Goal: Information Seeking & Learning: Find specific fact

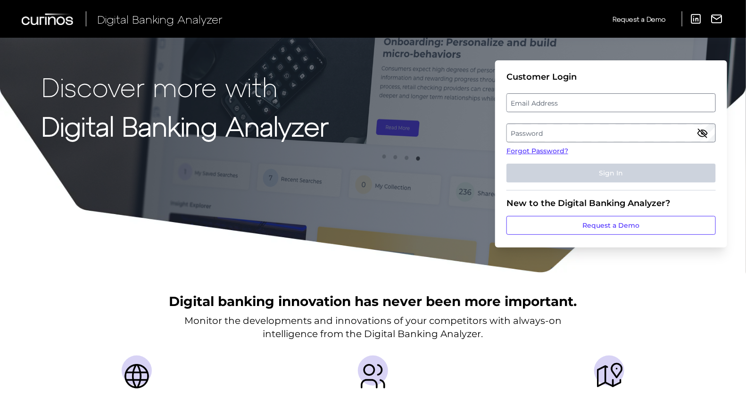
click at [547, 98] on label "Email Address" at bounding box center [611, 102] width 208 height 17
click at [547, 98] on input "email" at bounding box center [610, 102] width 209 height 19
type input "[PERSON_NAME][EMAIL_ADDRESS][PERSON_NAME][DOMAIN_NAME]"
click at [549, 127] on label "Password" at bounding box center [611, 132] width 208 height 17
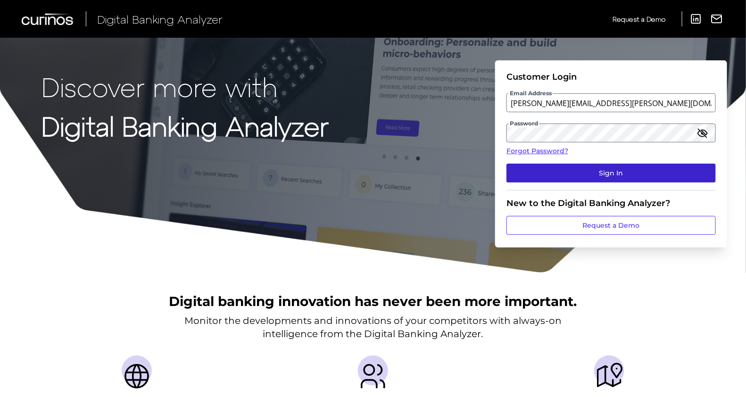
click at [574, 181] on button "Sign In" at bounding box center [610, 173] width 209 height 19
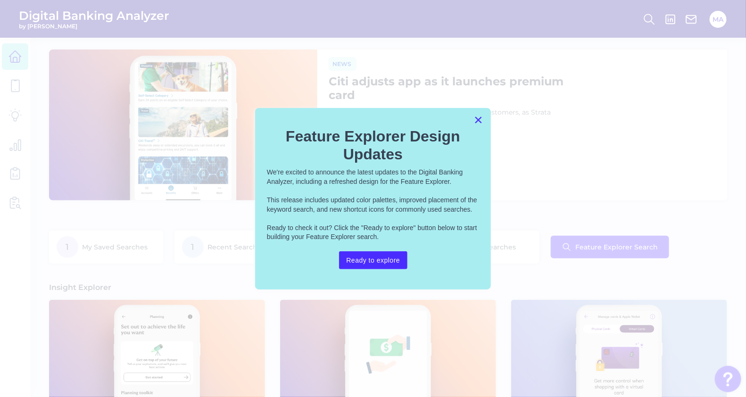
click at [479, 116] on button "×" at bounding box center [478, 119] width 9 height 15
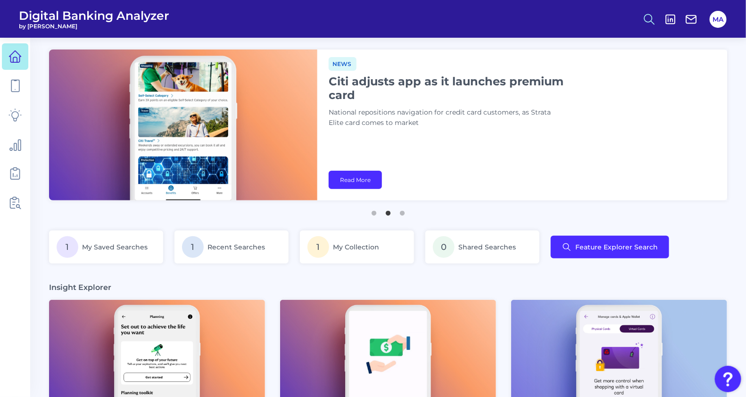
click at [646, 22] on icon at bounding box center [649, 19] width 13 height 13
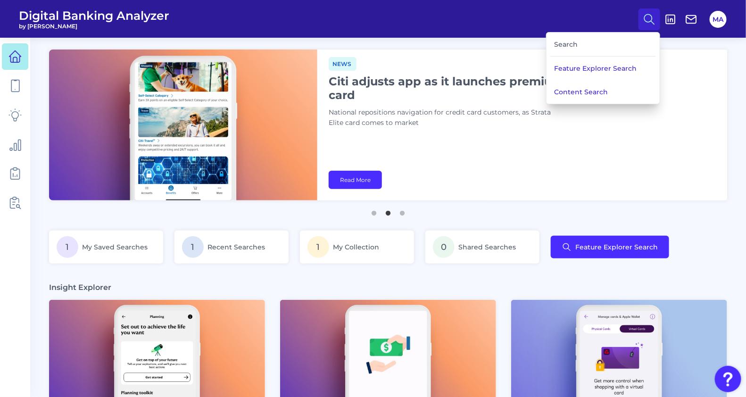
click at [567, 31] on header "Digital Banking Analyzer by Curinos Search Feature Explorer Search Content Sear…" at bounding box center [373, 19] width 746 height 38
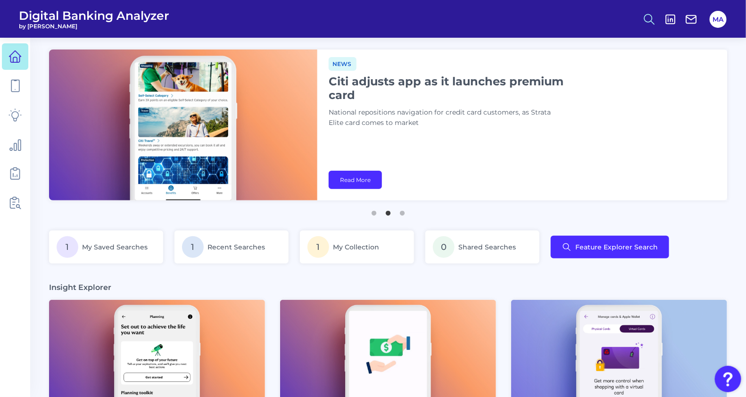
click at [646, 17] on icon at bounding box center [649, 19] width 13 height 13
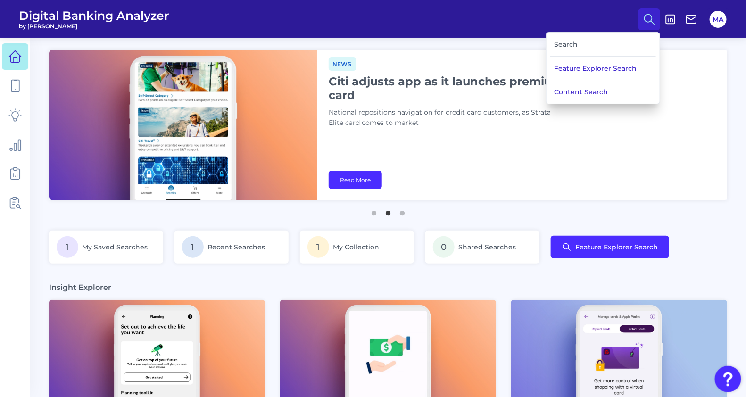
click at [584, 45] on div "Search" at bounding box center [603, 45] width 106 height 24
click at [571, 43] on div "Search" at bounding box center [603, 45] width 106 height 24
drag, startPoint x: 571, startPoint y: 43, endPoint x: 574, endPoint y: 94, distance: 51.5
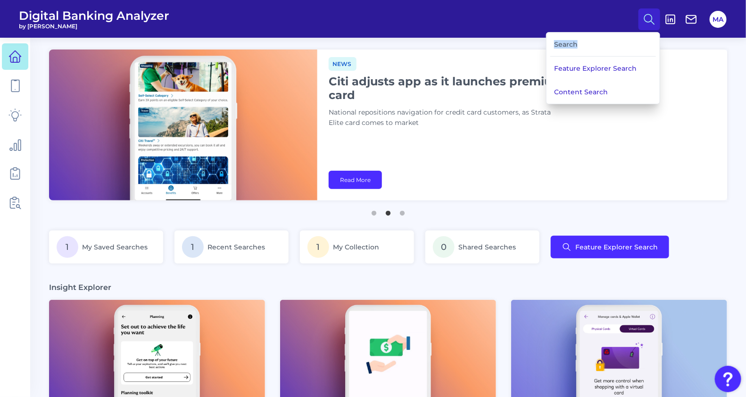
click at [574, 94] on button "Content Search" at bounding box center [602, 92] width 113 height 24
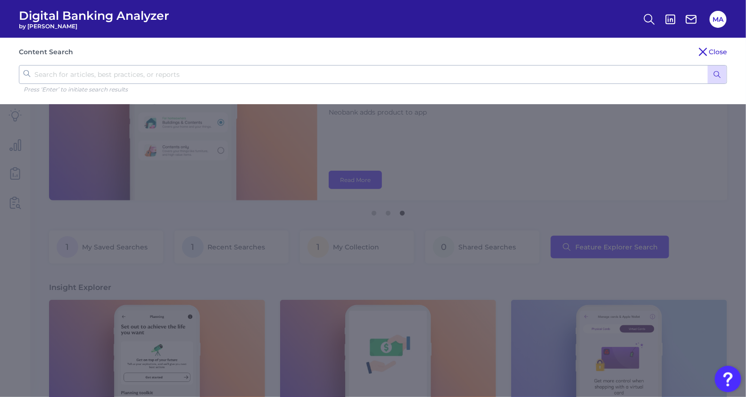
click at [421, 80] on input "text" at bounding box center [373, 74] width 708 height 19
type input "passkey"
click at [708, 66] on button "submit" at bounding box center [717, 75] width 19 height 18
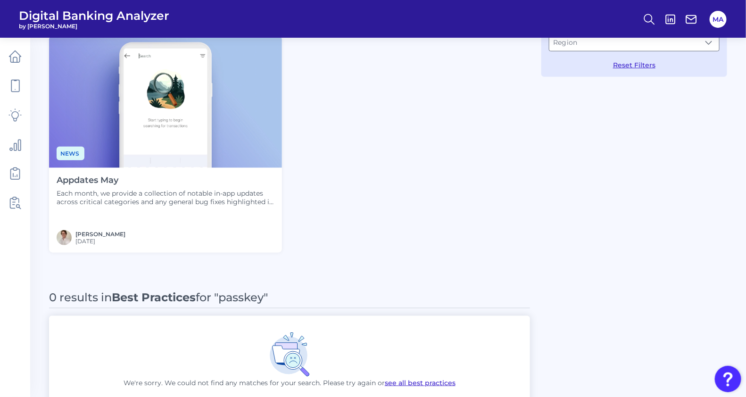
scroll to position [289, 0]
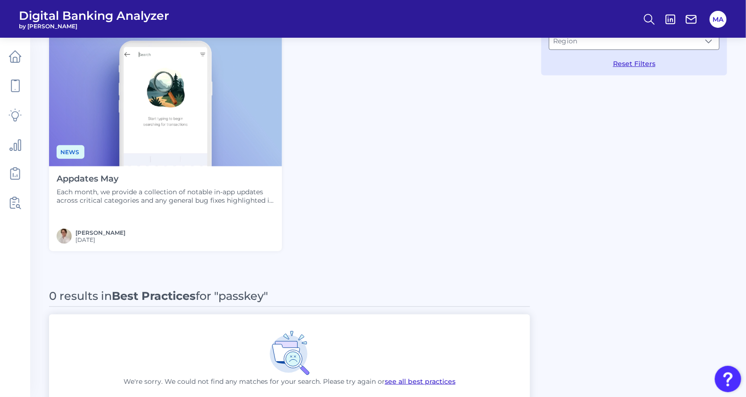
click at [82, 192] on p "Each month, we provide a collection of notable in-app updates across critical c…" at bounding box center [166, 196] width 218 height 17
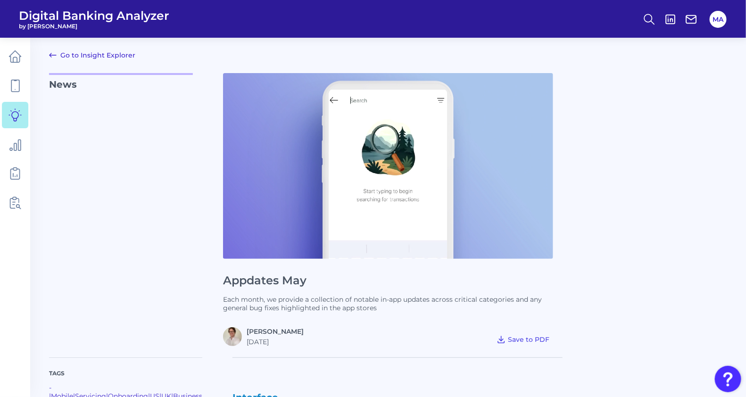
click at [48, 54] on icon at bounding box center [52, 55] width 11 height 11
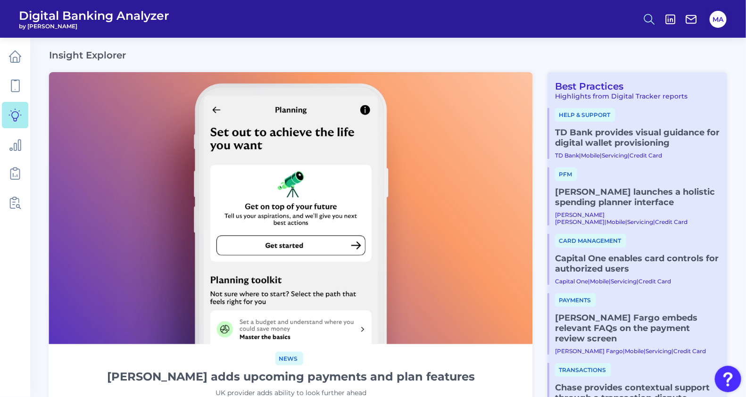
click at [653, 15] on icon at bounding box center [649, 19] width 13 height 13
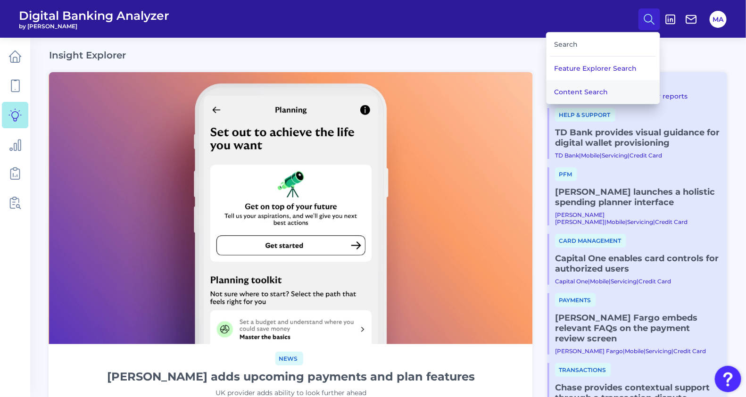
click at [568, 86] on button "Content Search" at bounding box center [602, 92] width 113 height 24
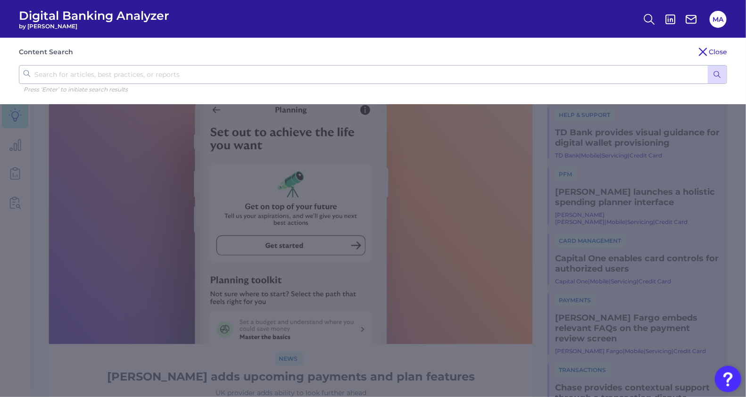
click at [194, 71] on input "text" at bounding box center [373, 74] width 708 height 19
type input "bmo"
click button "submit" at bounding box center [717, 75] width 19 height 18
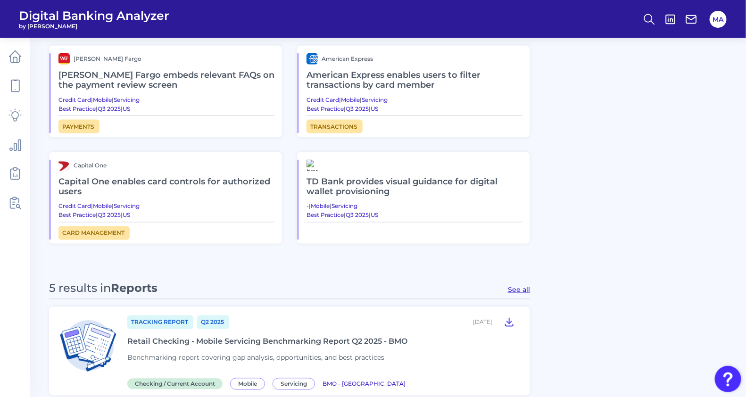
scroll to position [560, 0]
